Goal: Information Seeking & Learning: Learn about a topic

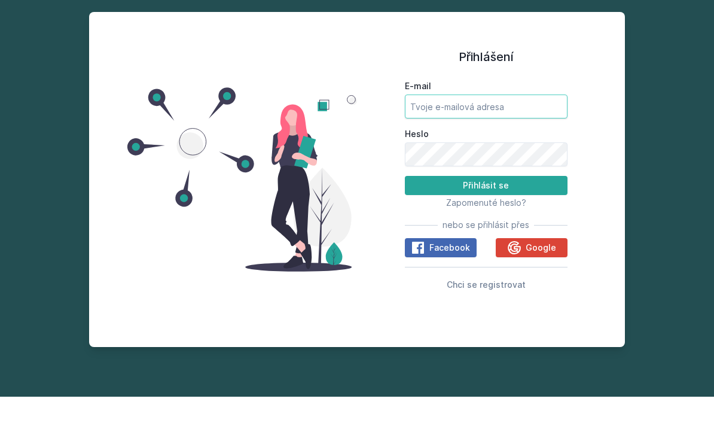
type input "[EMAIL_ADDRESS][DOMAIN_NAME]"
click at [486, 214] on button "Přihlásit se" at bounding box center [486, 223] width 163 height 19
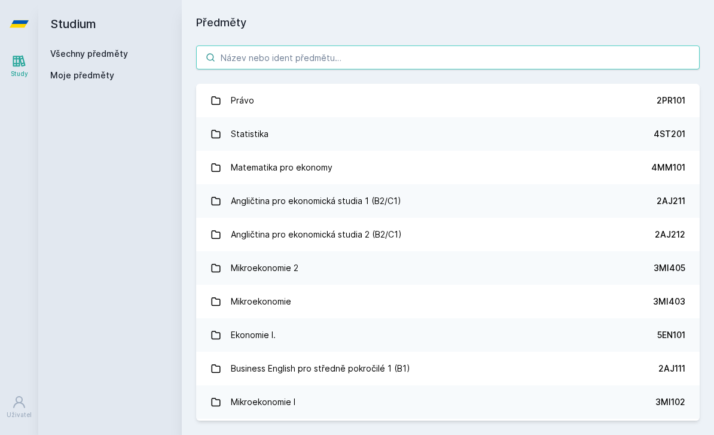
click at [372, 45] on input "search" at bounding box center [448, 57] width 504 height 24
type input "Q"
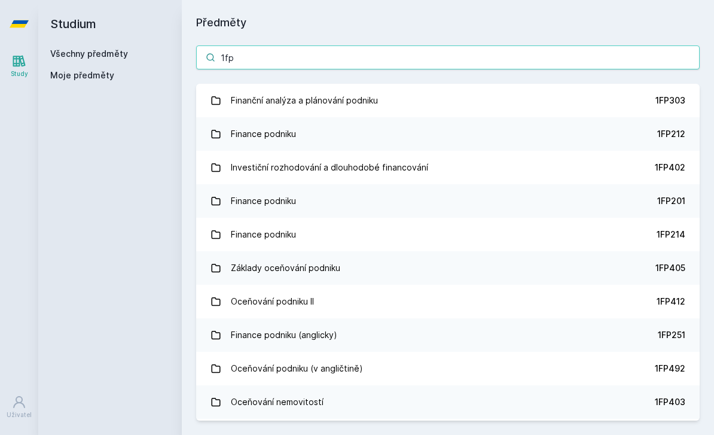
click at [362, 45] on input "1fp" at bounding box center [448, 57] width 504 height 24
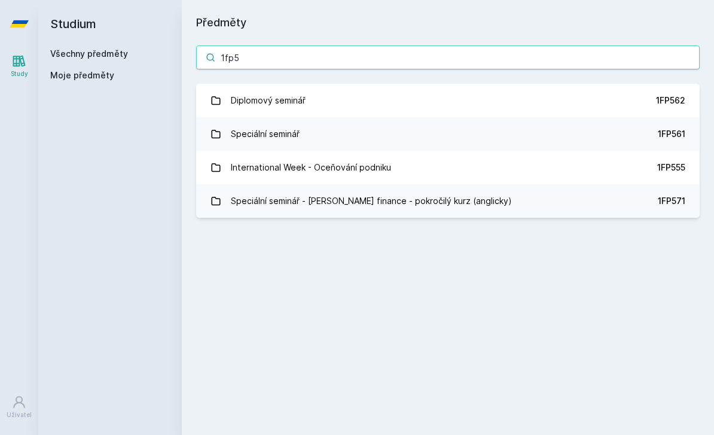
type input "1fp56"
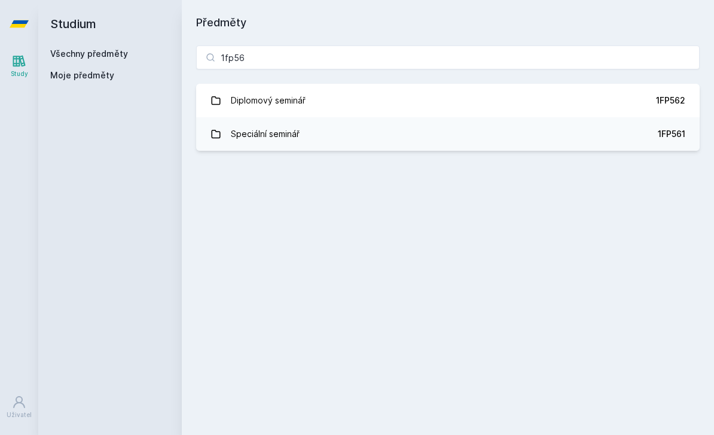
click at [403, 117] on link "Speciální seminář 1FP561" at bounding box center [448, 133] width 504 height 33
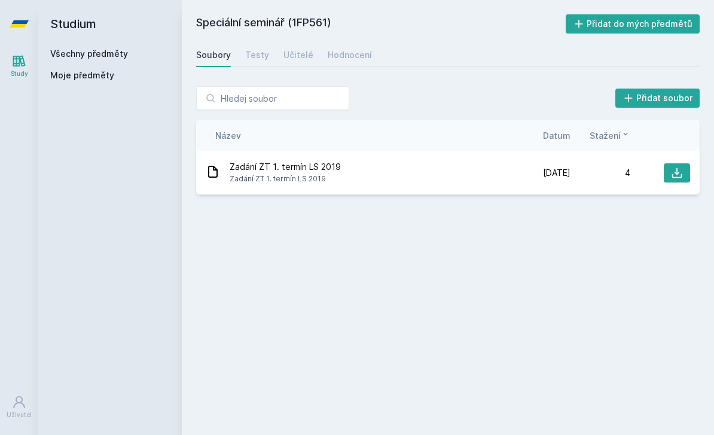
click at [523, 163] on div "[DATE] [DATE] 4" at bounding box center [600, 172] width 179 height 19
click at [678, 168] on icon at bounding box center [677, 173] width 10 height 10
